Goal: Communication & Community: Answer question/provide support

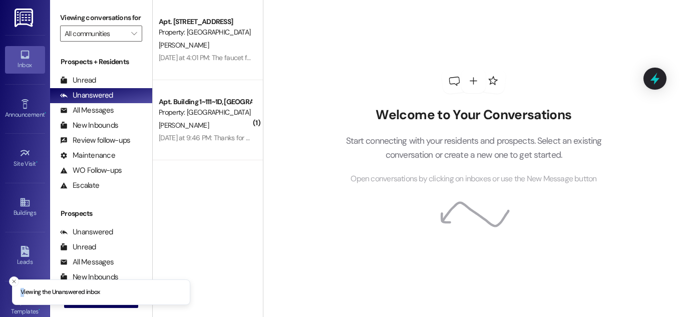
click at [24, 284] on li "Viewing the Unanswered inbox" at bounding box center [101, 292] width 178 height 26
click at [19, 284] on button "Close toast" at bounding box center [14, 281] width 10 height 10
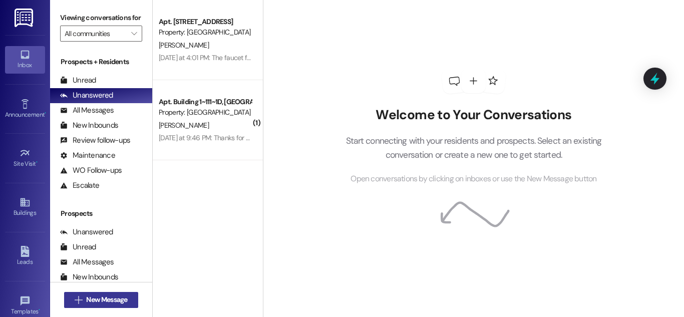
click at [79, 300] on icon "" at bounding box center [79, 300] width 8 height 8
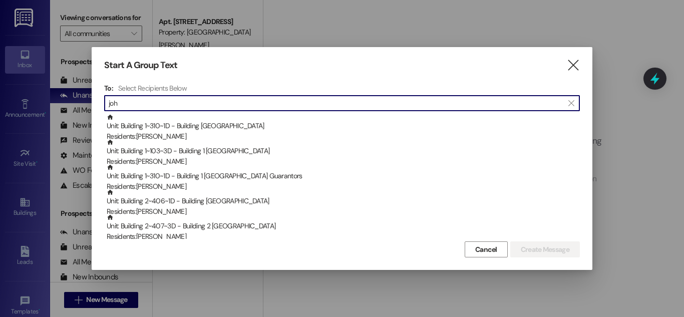
type input "john"
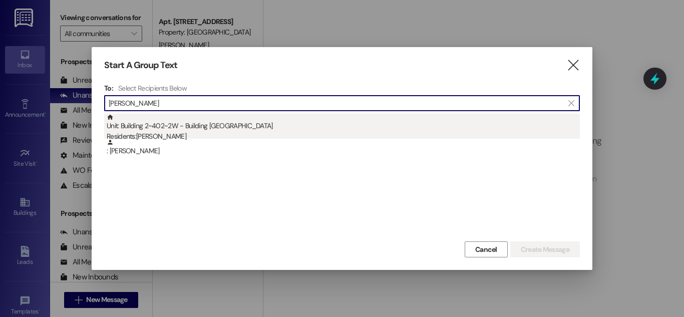
type input "John somo"
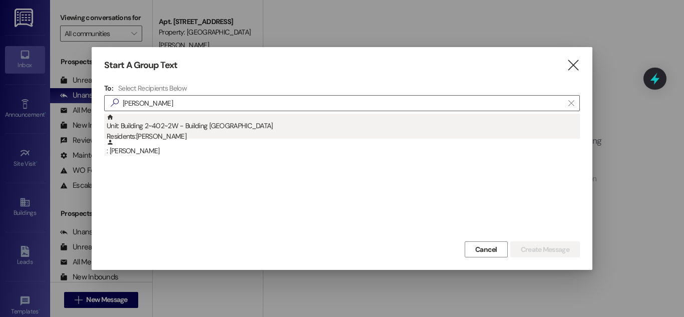
click at [240, 124] on div "Unit: Building 2~402~2W - Building 2 Colonial House Residents: John Somoza" at bounding box center [343, 128] width 473 height 29
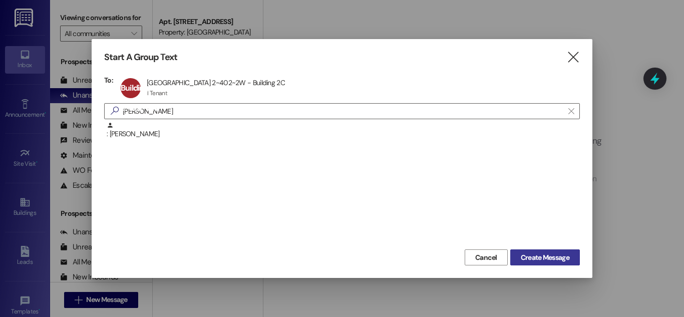
click at [571, 260] on button "Create Message" at bounding box center [545, 257] width 70 height 16
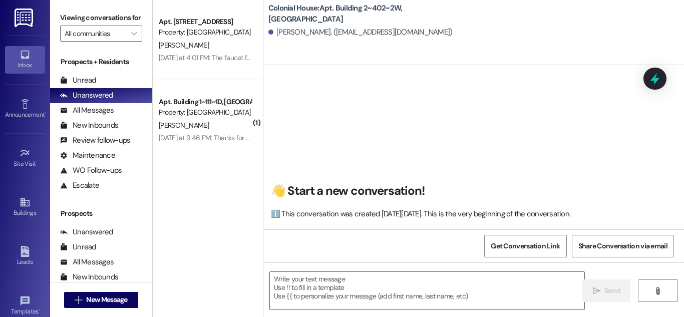
click at [382, 280] on textarea at bounding box center [427, 291] width 315 height 38
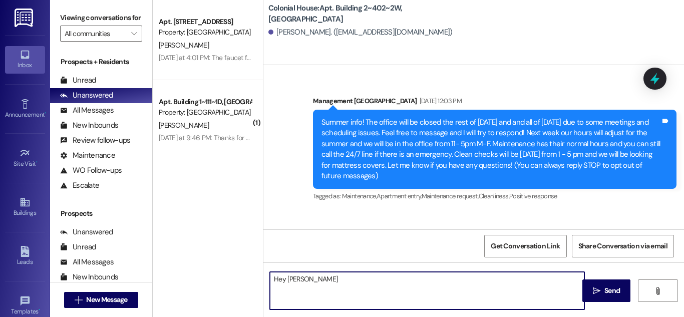
scroll to position [30142, 0]
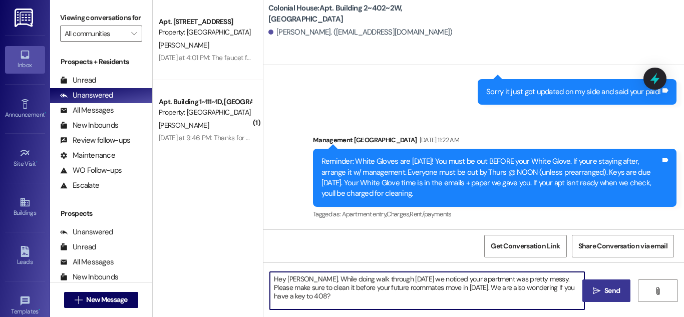
type textarea "Hey John, While doing walk through yesterday we noticed your apartment was pret…"
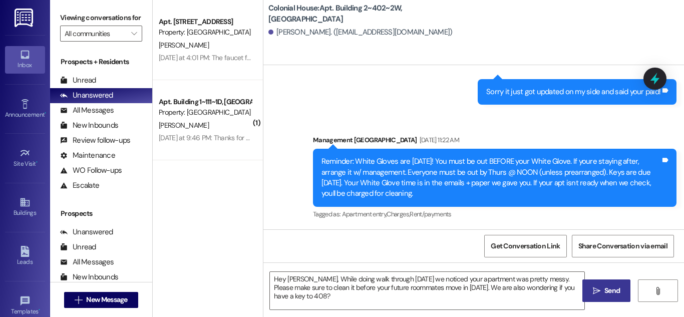
click at [608, 291] on span "Send" at bounding box center [612, 290] width 16 height 11
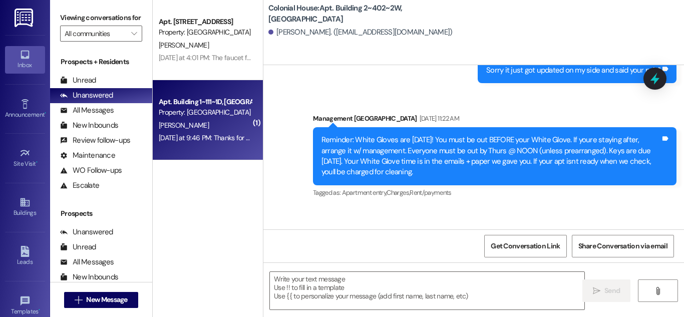
click at [213, 129] on div "K. Jepsen" at bounding box center [205, 125] width 95 height 13
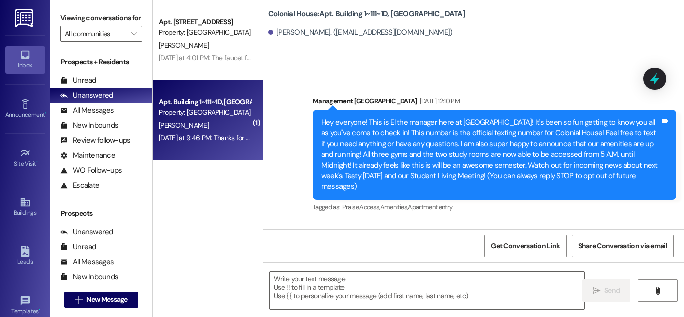
scroll to position [52153, 0]
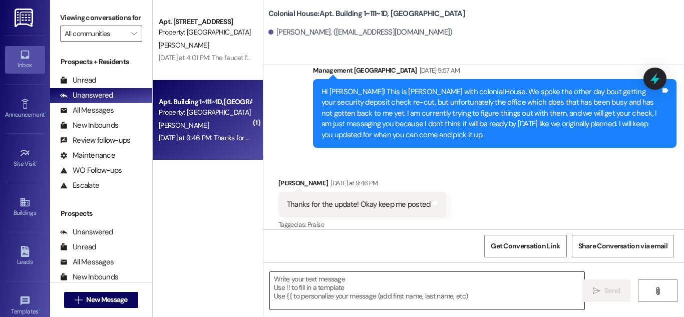
click at [346, 278] on textarea at bounding box center [427, 291] width 315 height 38
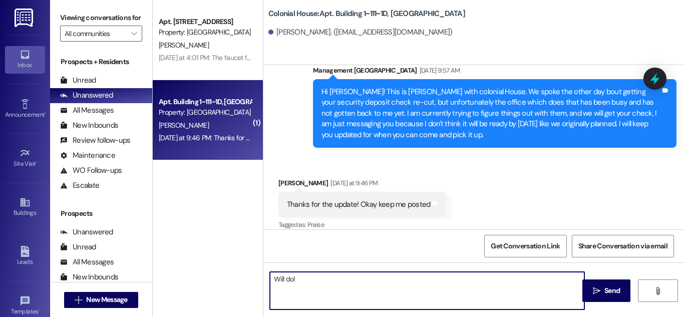
type textarea "Will do!"
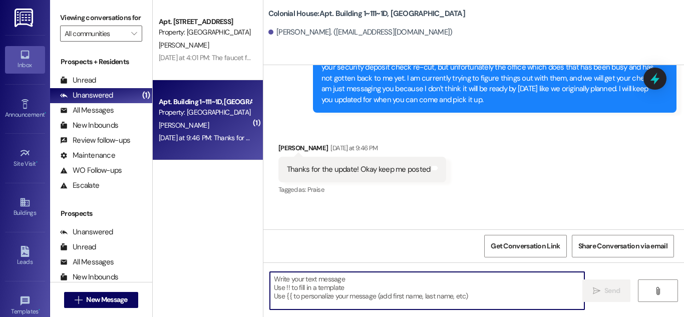
scroll to position [52180, 0]
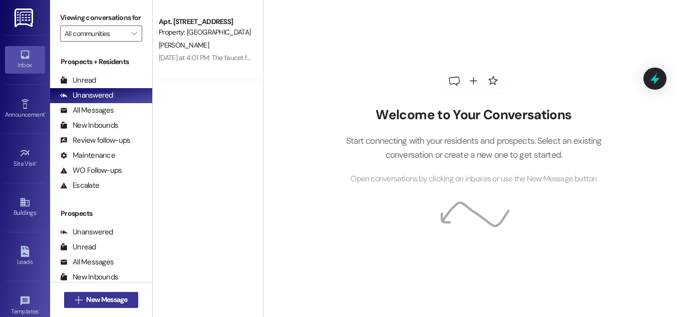
click at [93, 303] on span "New Message" at bounding box center [106, 299] width 41 height 11
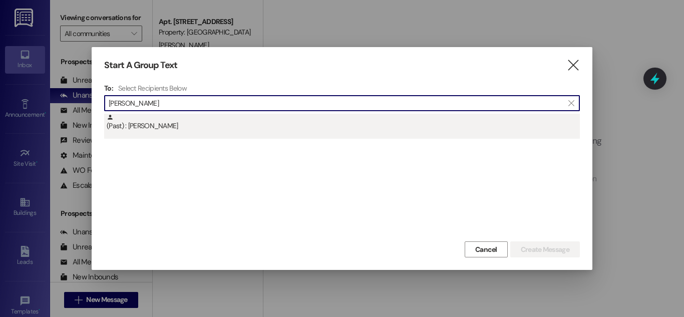
type input "[PERSON_NAME]"
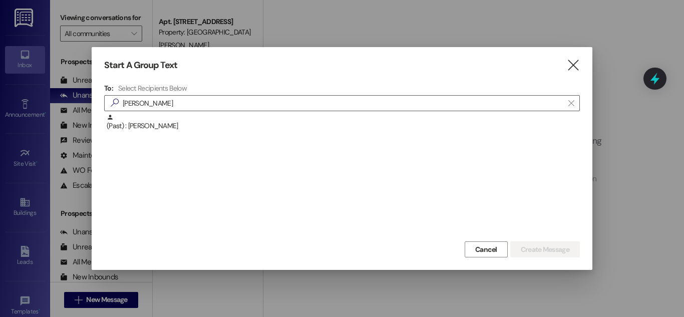
drag, startPoint x: 281, startPoint y: 130, endPoint x: 288, endPoint y: 134, distance: 7.8
click at [281, 131] on div "(Past) : [PERSON_NAME]" at bounding box center [343, 123] width 473 height 18
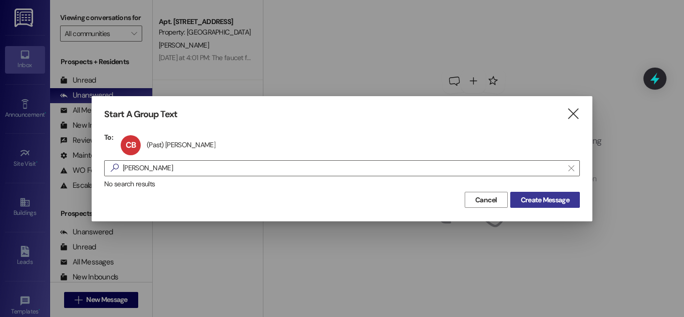
click at [555, 202] on span "Create Message" at bounding box center [545, 200] width 49 height 11
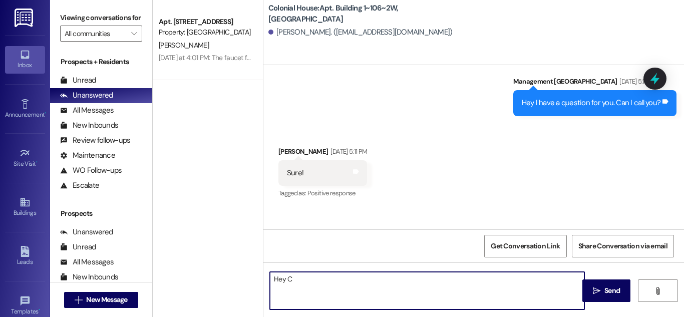
scroll to position [16961, 0]
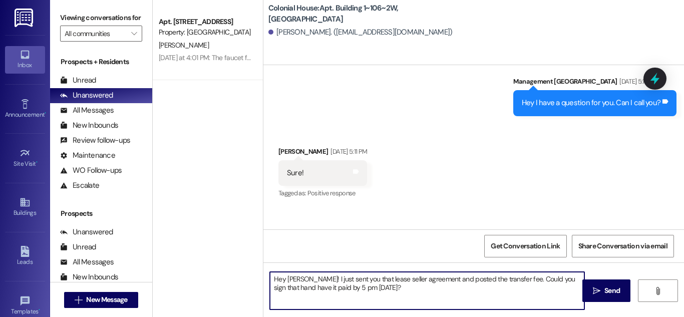
click at [533, 282] on textarea "Hey [PERSON_NAME]! I just sent you that lease seller agreement and posted the t…" at bounding box center [427, 291] width 315 height 38
type textarea "Hey [PERSON_NAME]! I just sent you that lease seller agreement and posted the t…"
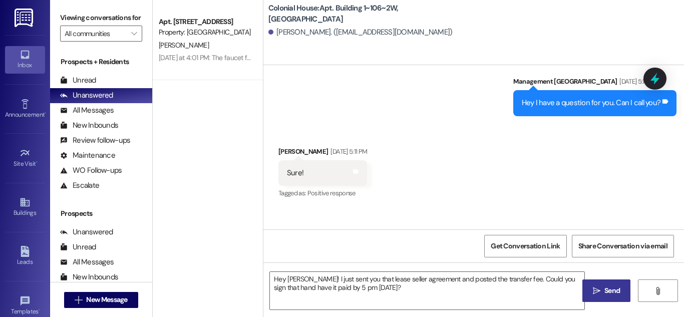
click at [610, 287] on span "Send" at bounding box center [612, 290] width 16 height 11
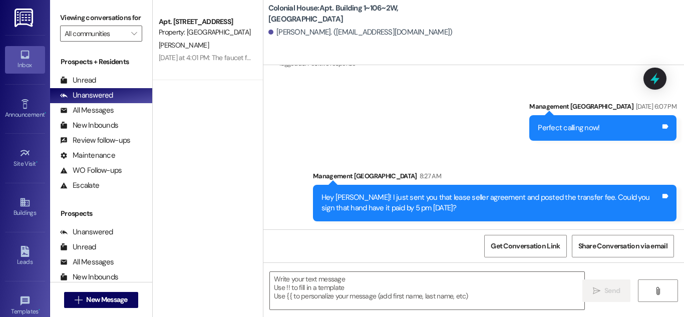
scroll to position [17113, 0]
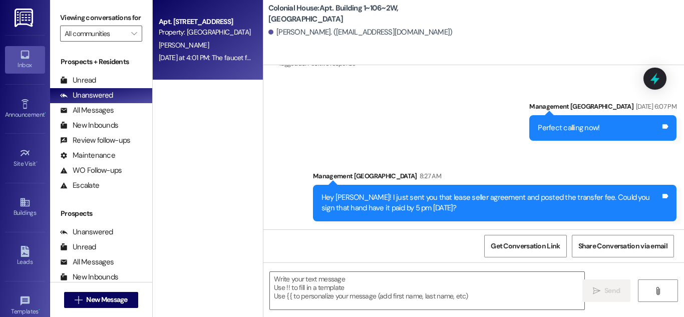
click at [208, 74] on div "Apt. Building 1~109~2D, Building 1 Colonial House Property: [GEOGRAPHIC_DATA] […" at bounding box center [208, 40] width 110 height 80
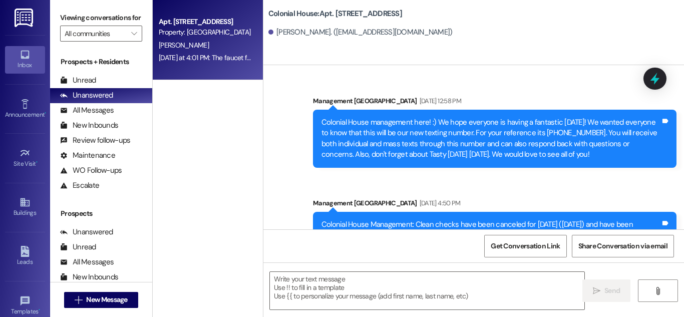
scroll to position [59725, 0]
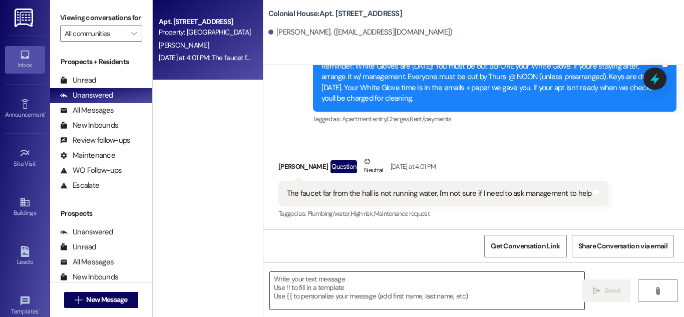
click at [434, 280] on textarea at bounding box center [427, 291] width 315 height 38
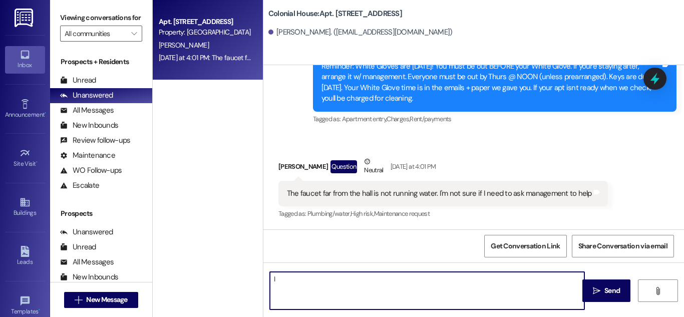
type textarea "I"
type textarea "I will submit a maintenance request for you! Thank you for letting us know!"
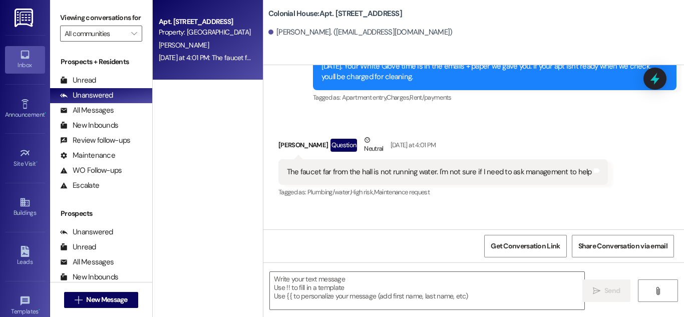
scroll to position [59725, 0]
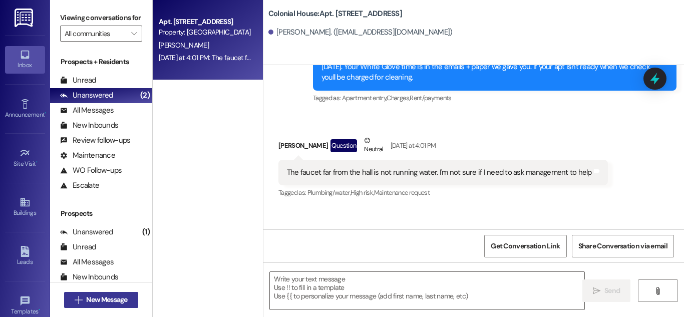
click at [100, 297] on span "New Message" at bounding box center [106, 299] width 41 height 11
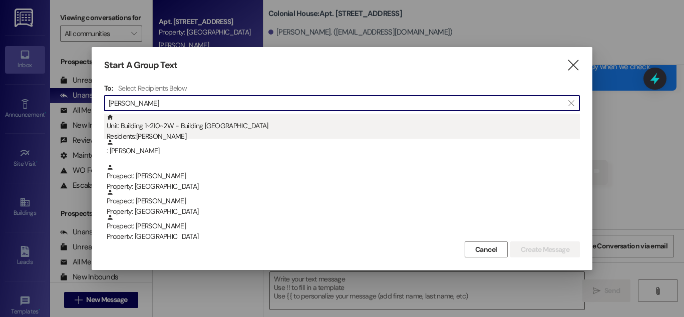
type input "[PERSON_NAME]"
click at [249, 134] on div "Residents: [PERSON_NAME]" at bounding box center [343, 136] width 473 height 11
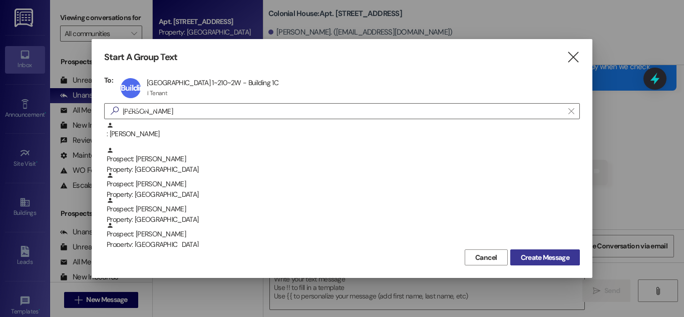
click at [541, 261] on span "Create Message" at bounding box center [545, 257] width 49 height 11
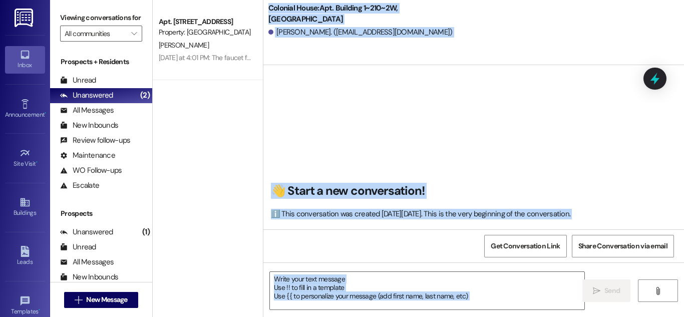
click at [518, 286] on textarea at bounding box center [427, 291] width 315 height 38
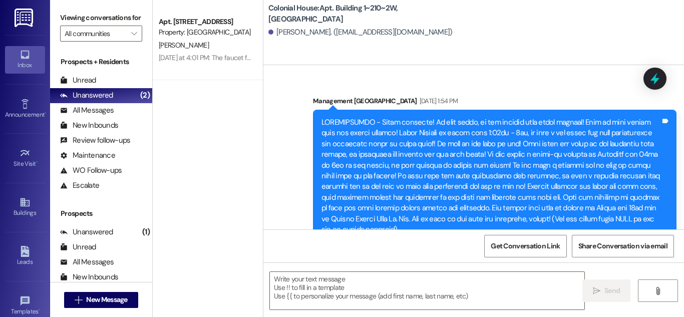
scroll to position [42321, 0]
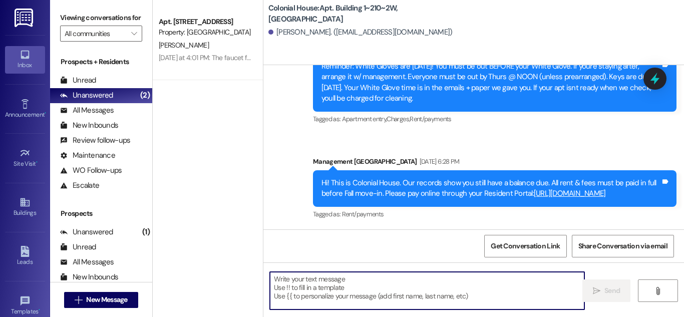
click at [421, 290] on textarea at bounding box center [427, 291] width 315 height 38
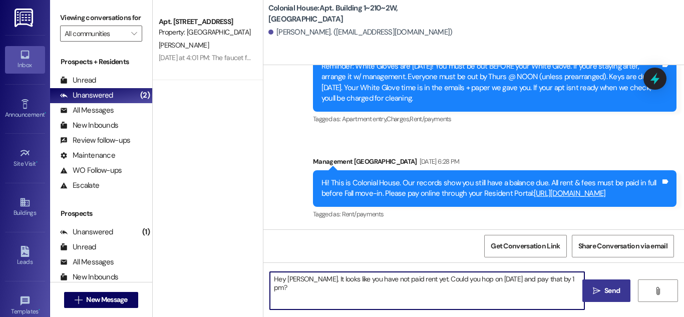
type textarea "Hey [PERSON_NAME]. It looks like you have not paid rent yet. Could you hop on […"
click at [623, 292] on button " Send" at bounding box center [606, 290] width 49 height 23
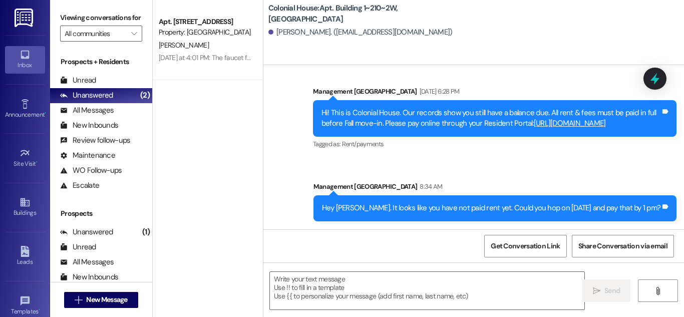
scroll to position [42390, 0]
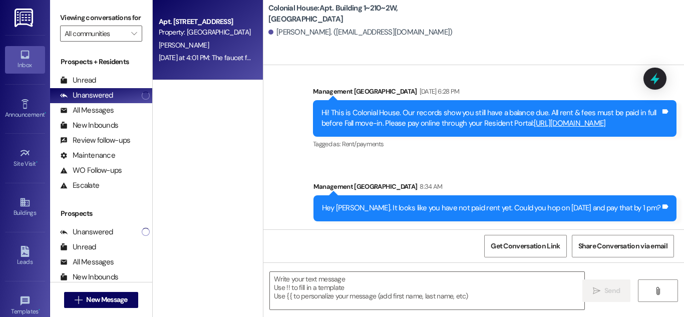
click at [216, 49] on div "[PERSON_NAME]" at bounding box center [205, 45] width 95 height 13
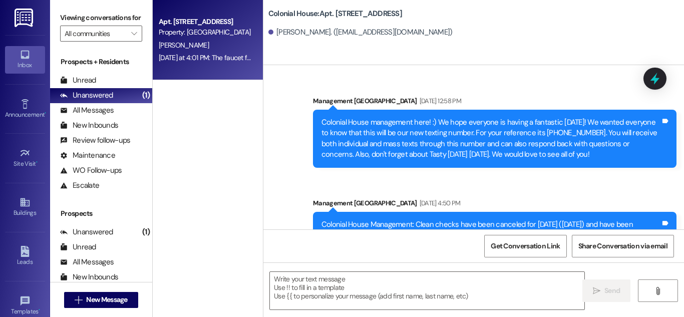
scroll to position [59810, 0]
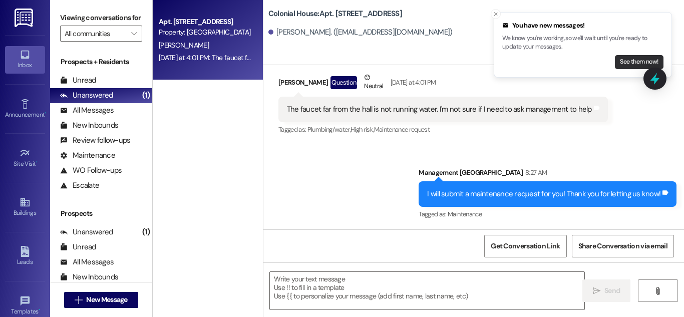
click at [634, 61] on button "See them now!" at bounding box center [639, 62] width 49 height 14
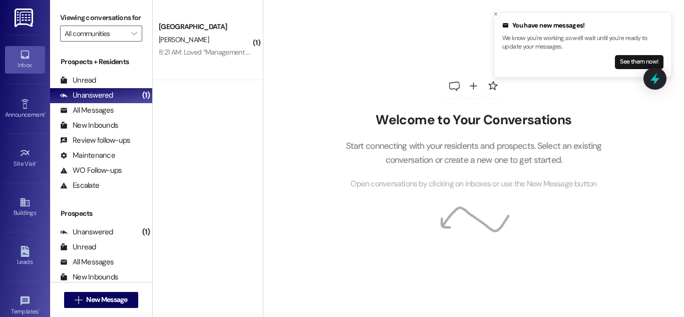
click at [634, 61] on button "See them now!" at bounding box center [639, 62] width 49 height 14
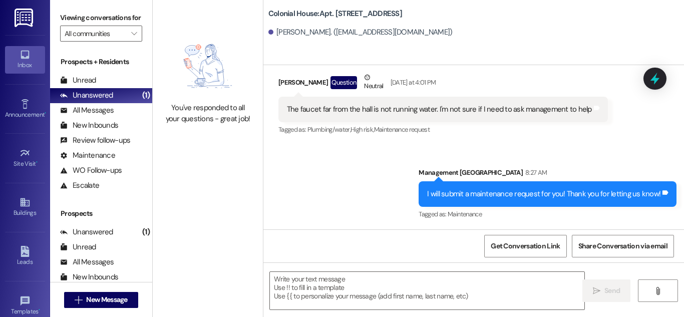
scroll to position [59707, 0]
